Goal: Information Seeking & Learning: Learn about a topic

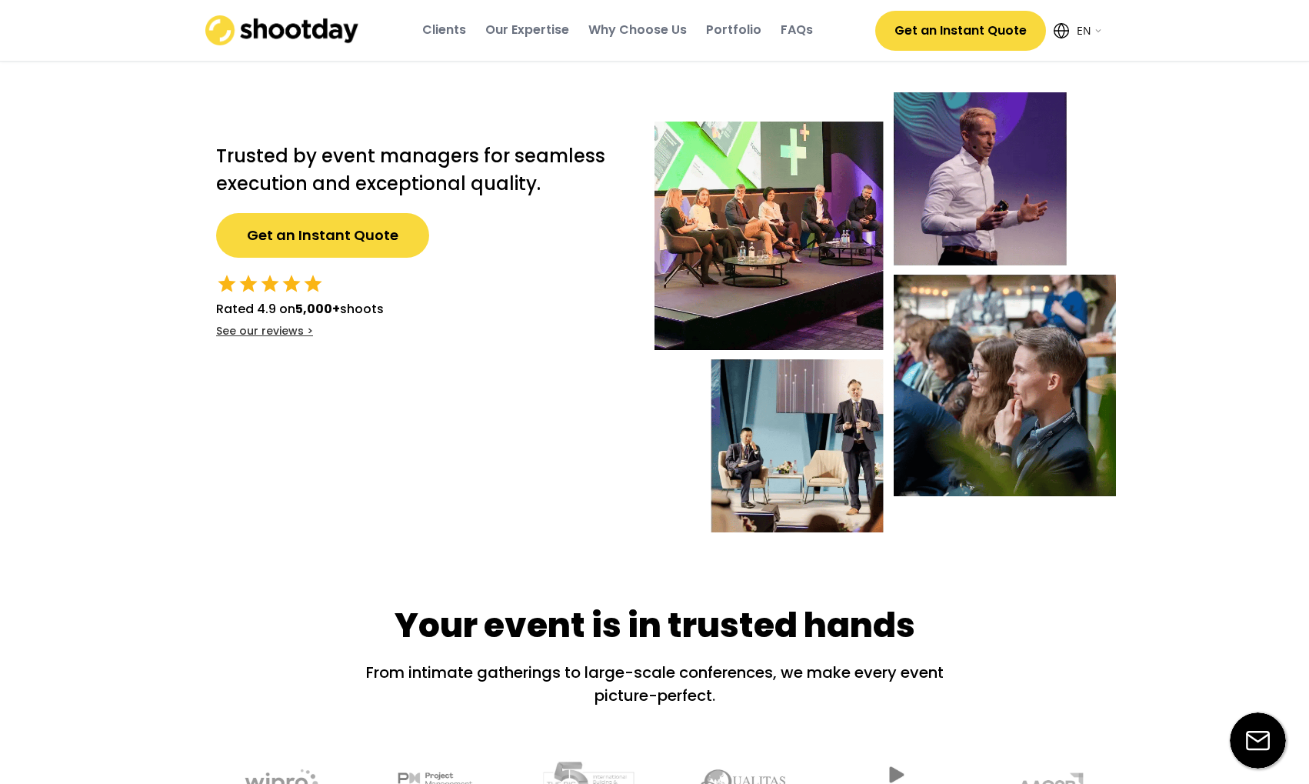
select select ""en""
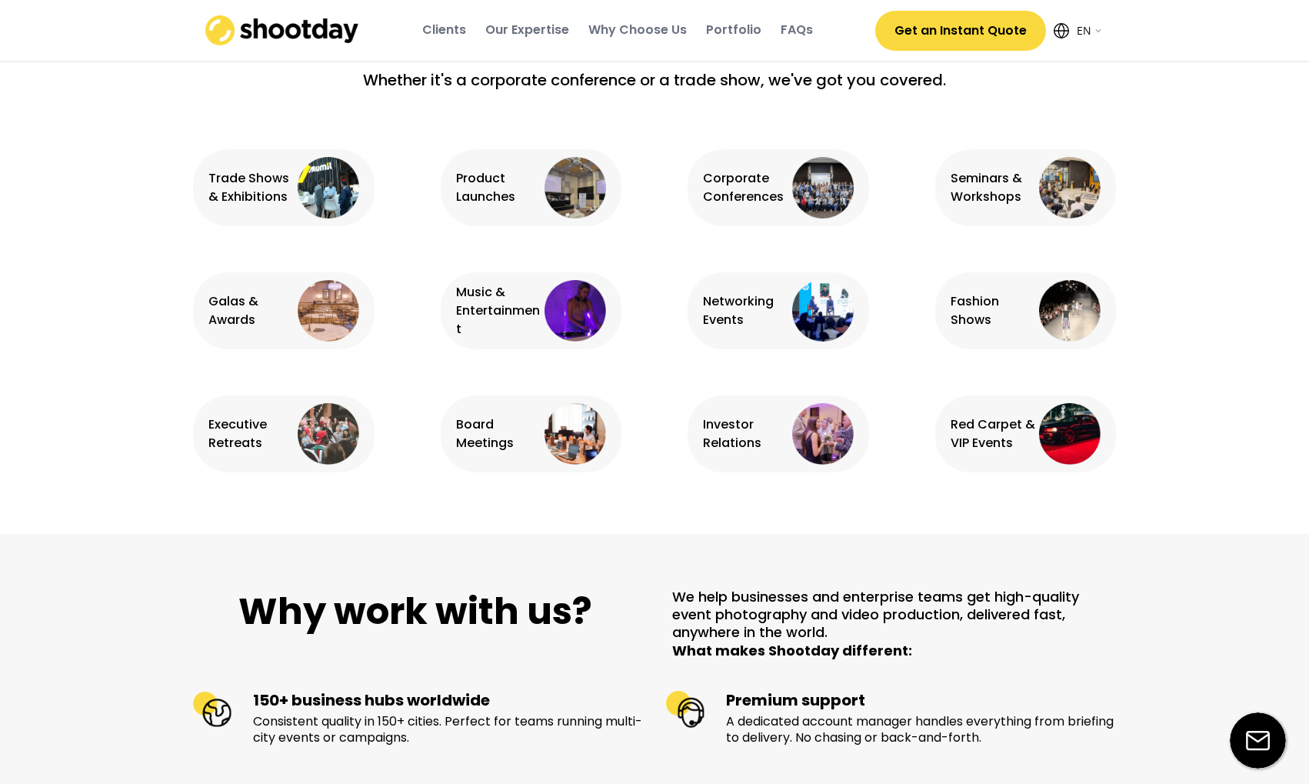
scroll to position [982, 0]
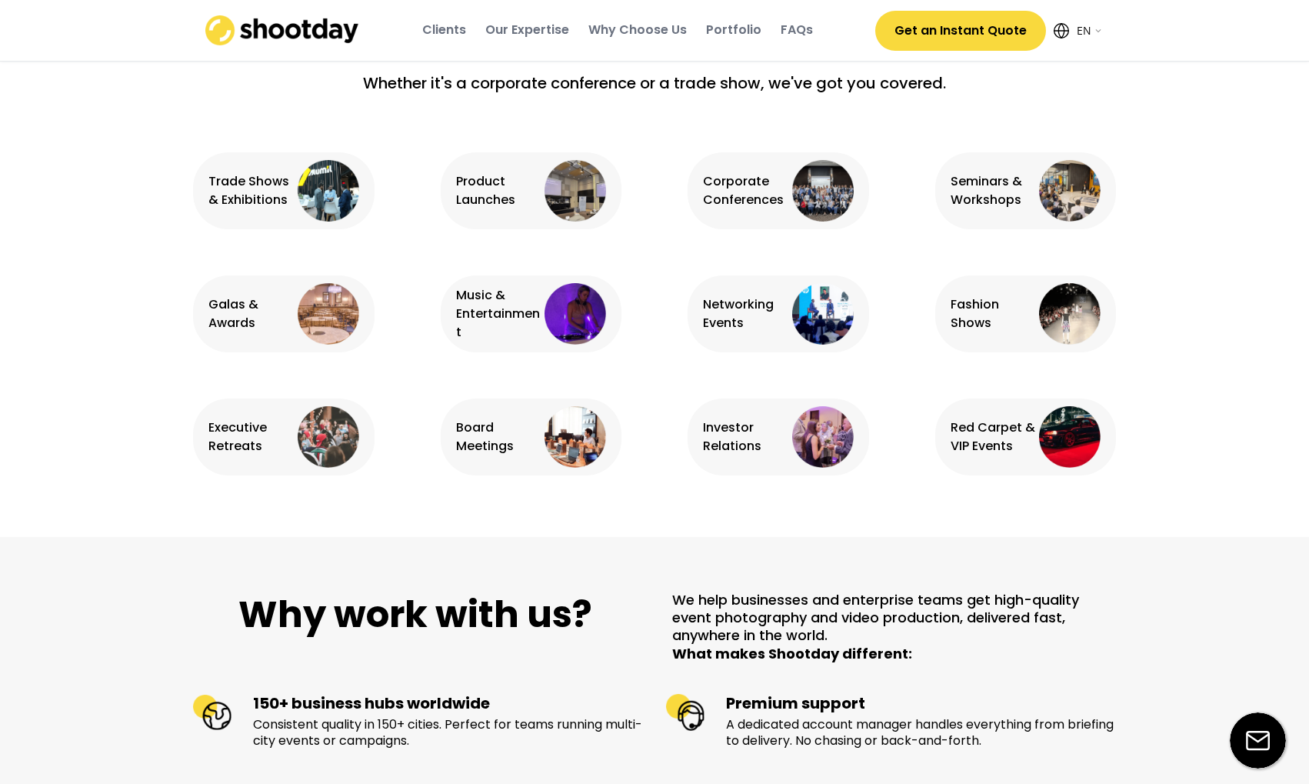
click at [762, 218] on div "Corporate Conferences" at bounding box center [777, 190] width 181 height 77
click at [744, 195] on div "Corporate Conferences" at bounding box center [745, 190] width 85 height 37
click at [833, 208] on img at bounding box center [823, 191] width 62 height 62
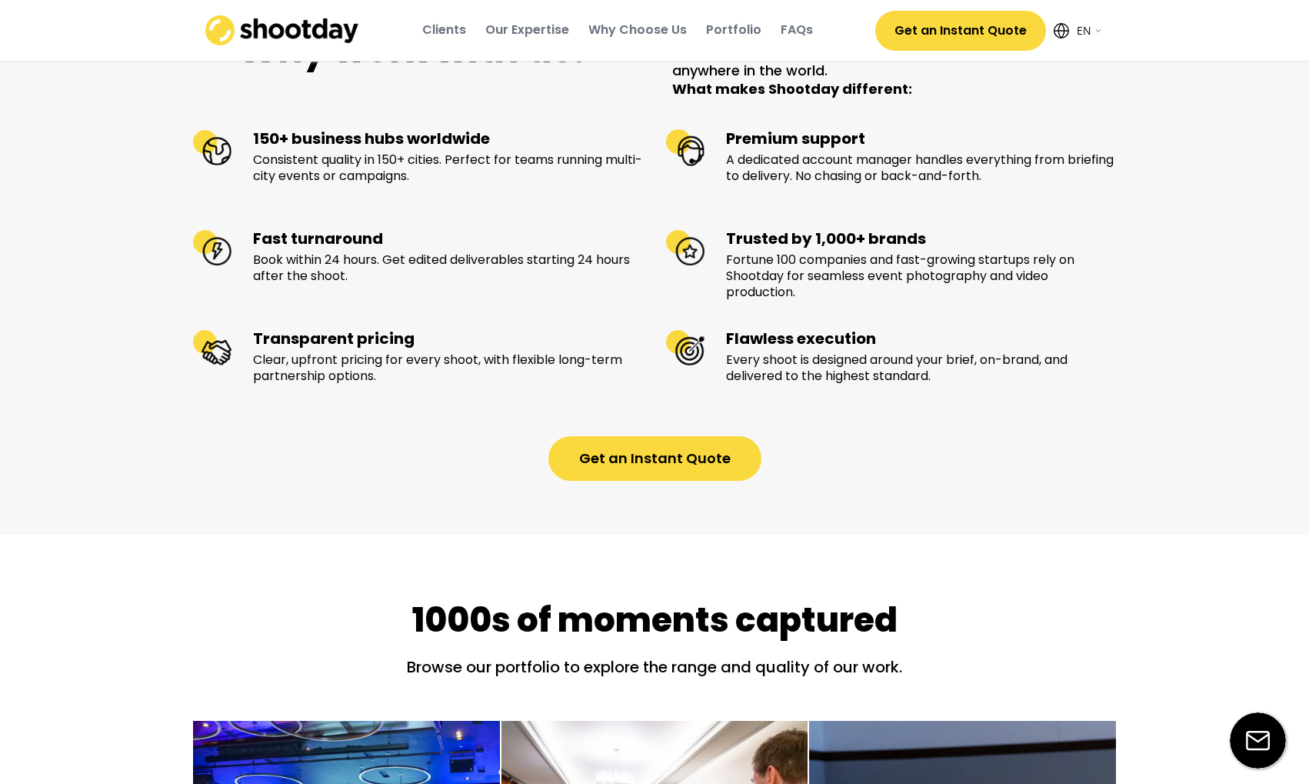
scroll to position [1549, 0]
